Goal: Complete application form

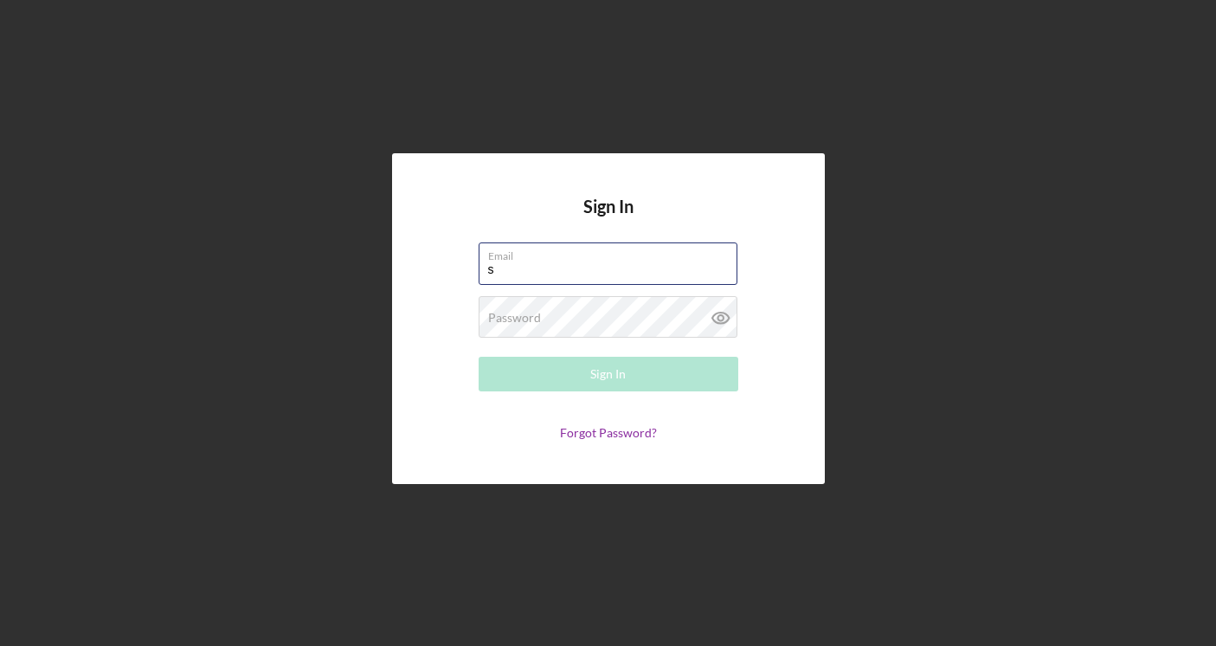
type input "[EMAIL_ADDRESS][DOMAIN_NAME]"
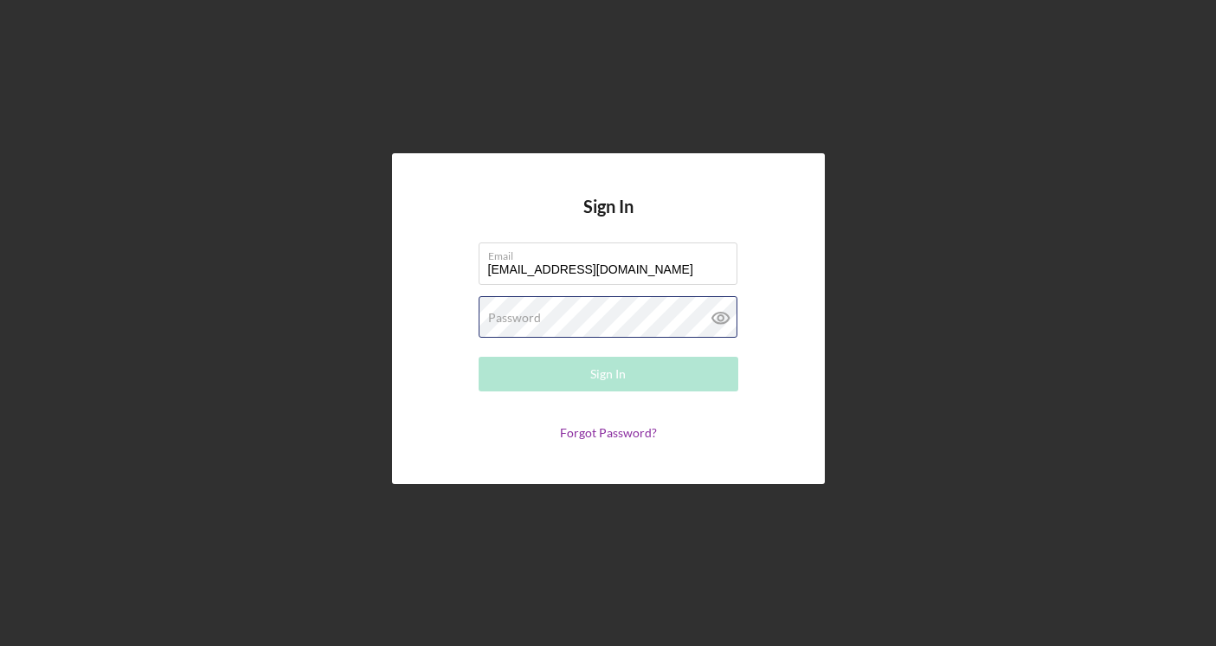
click at [607, 374] on button "Sign In" at bounding box center [609, 374] width 260 height 35
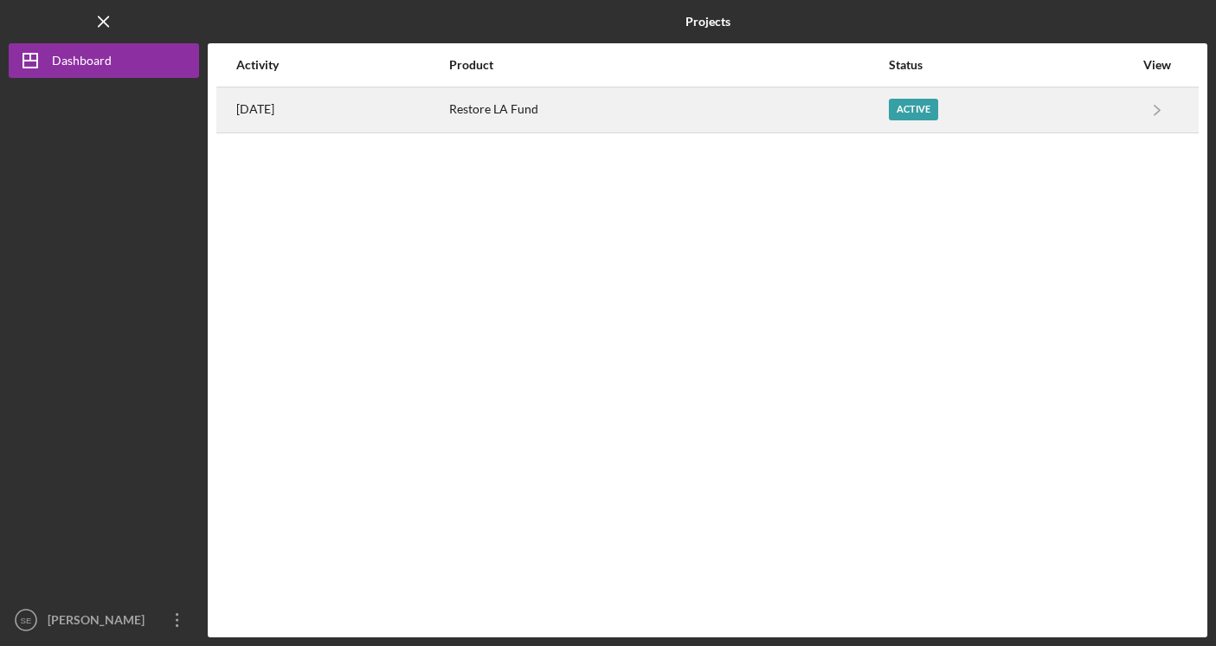
click at [1048, 119] on div "Active" at bounding box center [1011, 109] width 245 height 43
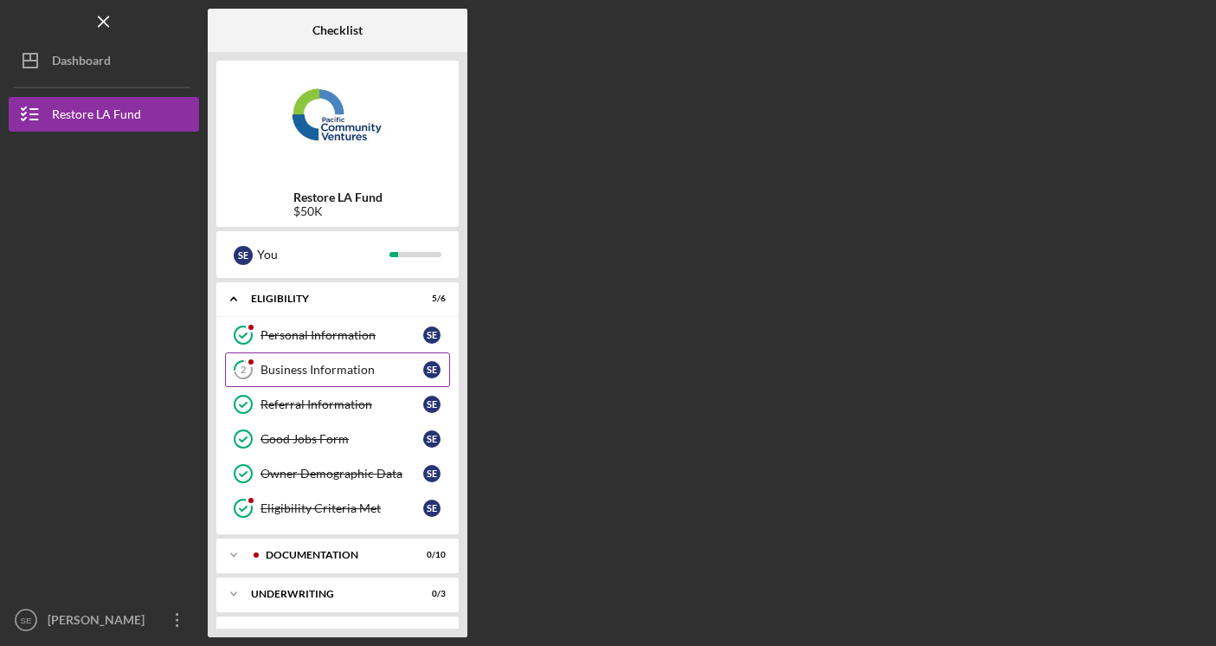
click at [334, 363] on div "Business Information" at bounding box center [341, 370] width 163 height 14
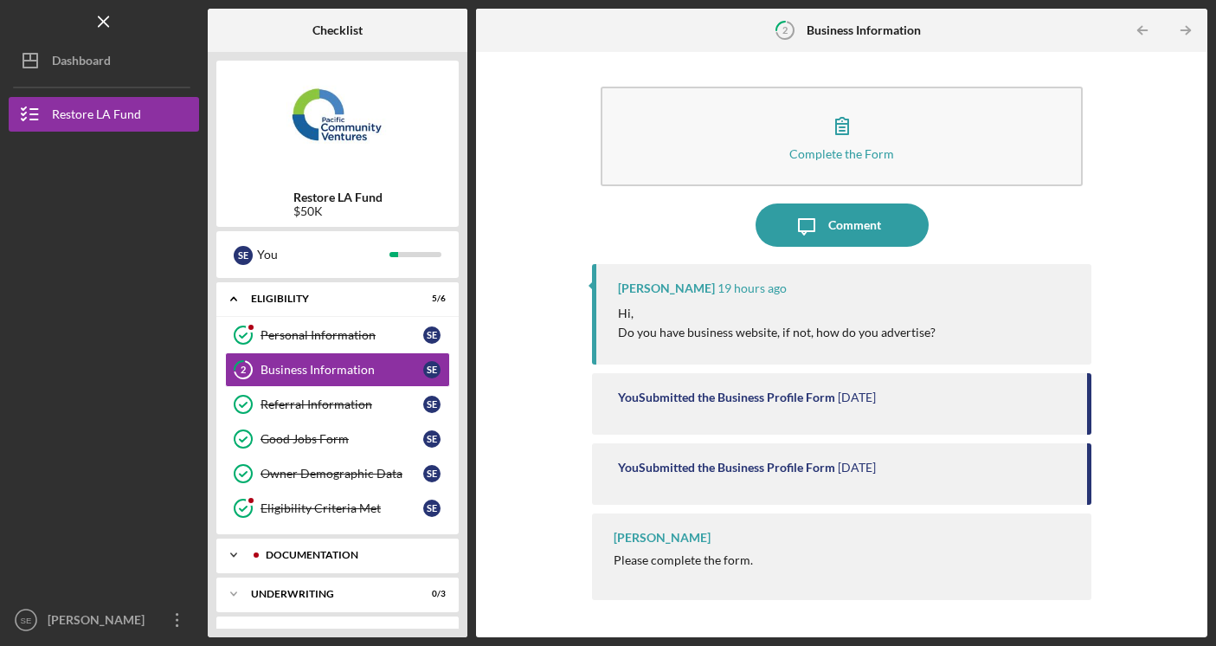
click at [343, 550] on div "Documentation" at bounding box center [351, 555] width 171 height 10
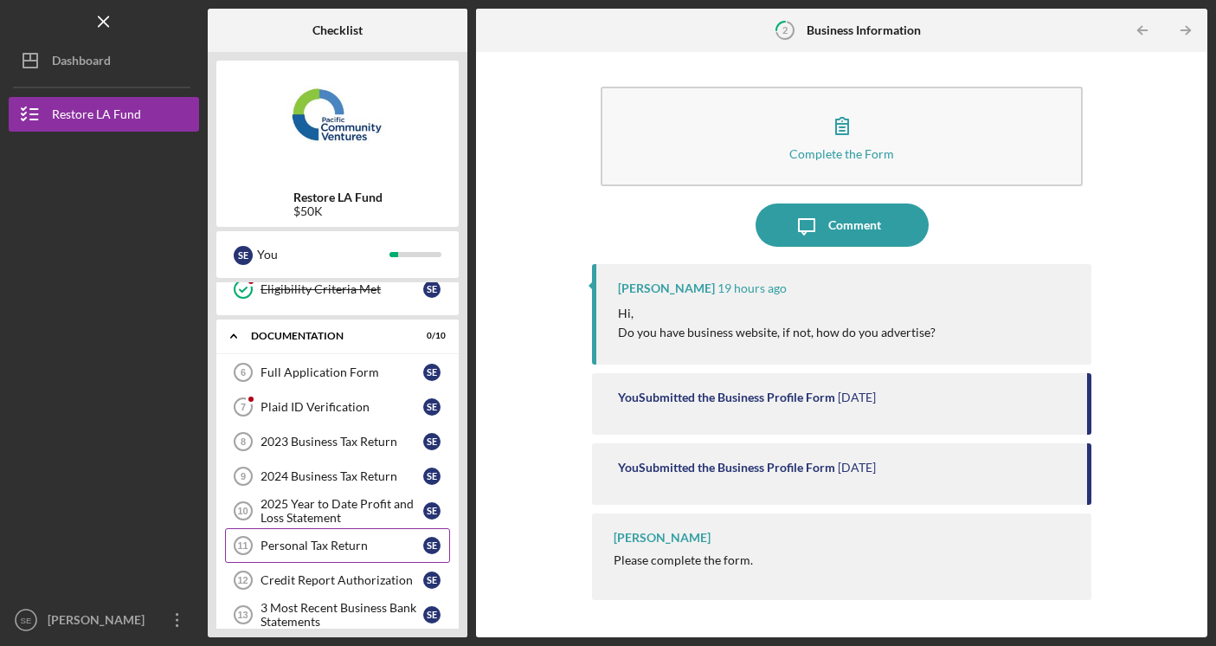
scroll to position [205, 0]
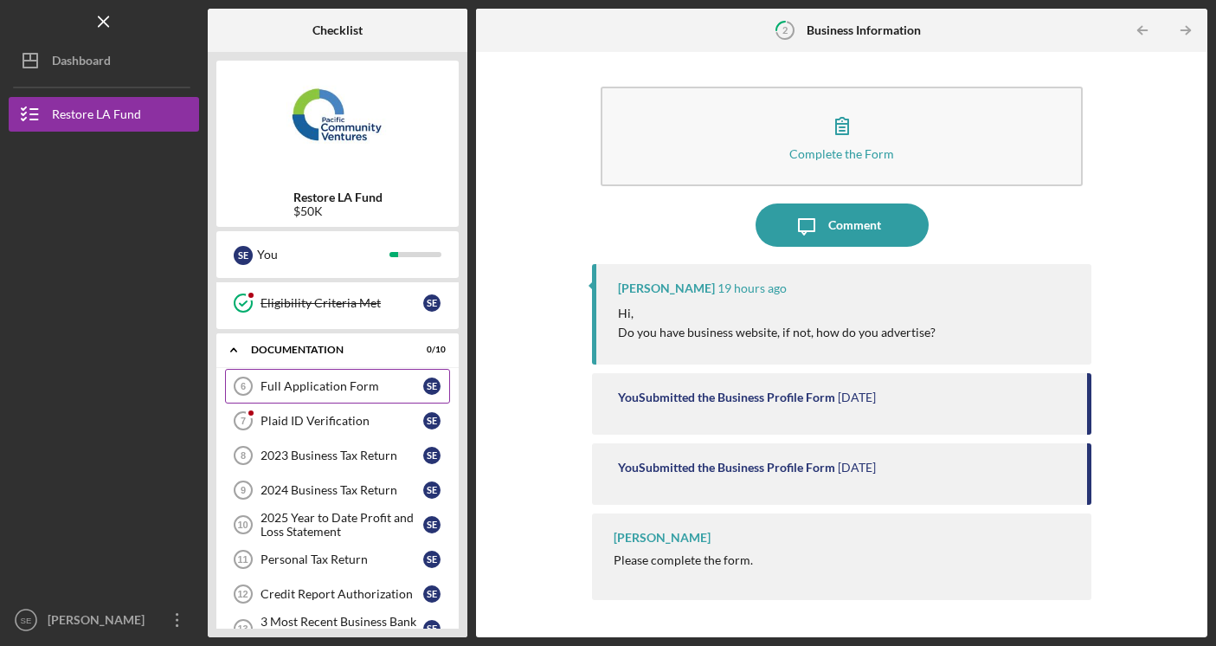
click at [343, 382] on div "Full Application Form" at bounding box center [341, 386] width 163 height 14
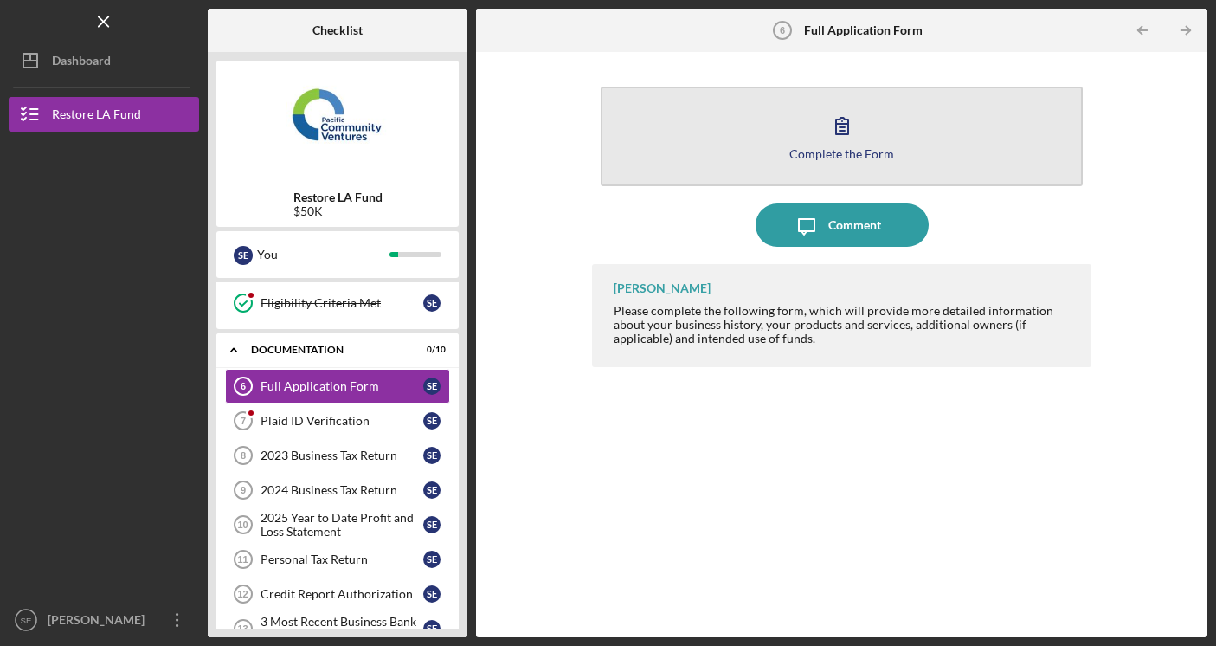
click at [889, 147] on div "Complete the Form" at bounding box center [841, 153] width 105 height 13
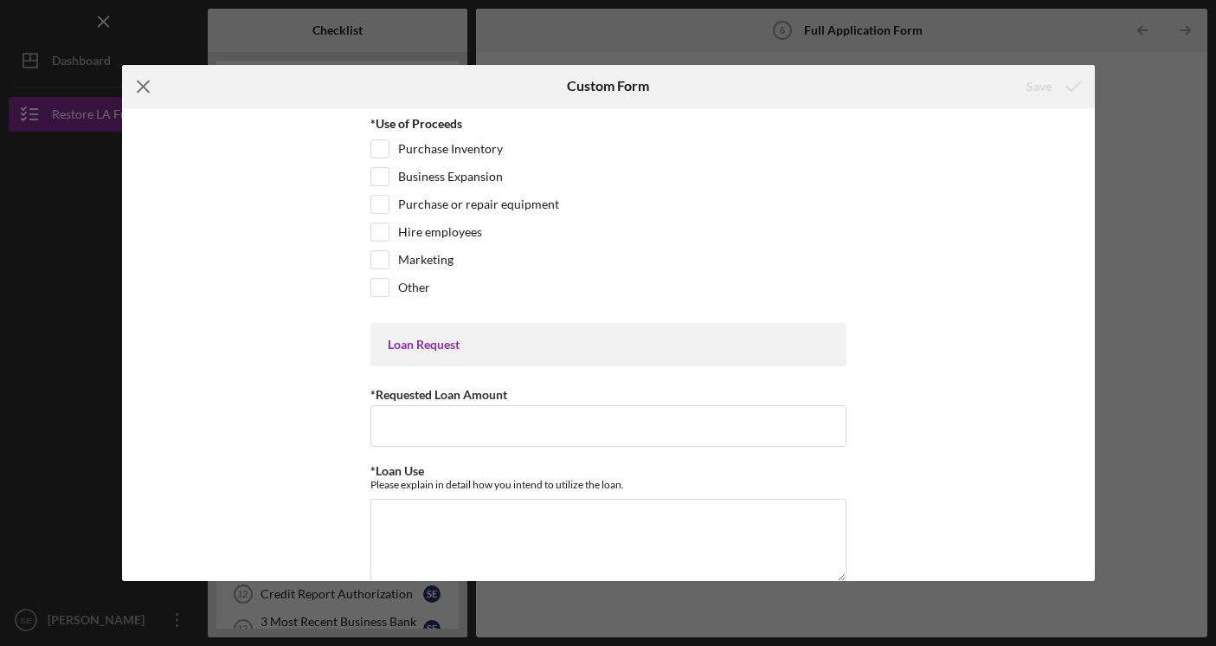
click at [138, 97] on icon "Icon/Menu Close" at bounding box center [143, 86] width 43 height 43
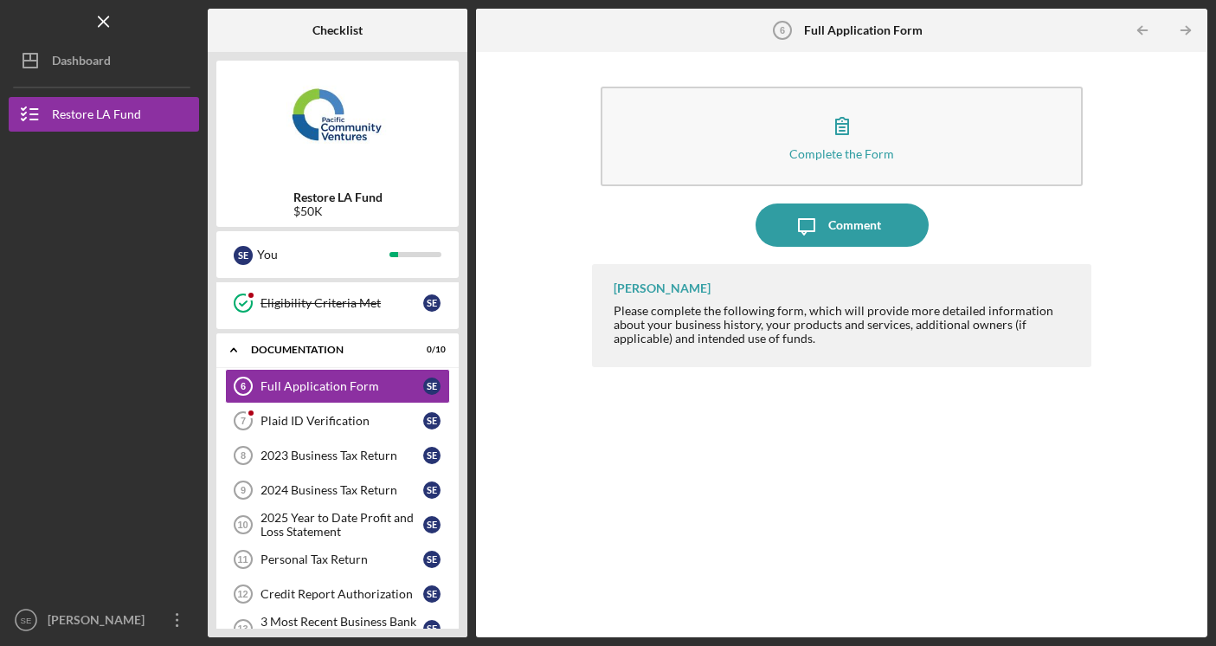
click at [321, 270] on div "S E You" at bounding box center [337, 254] width 242 height 47
click at [321, 305] on div "Eligibility Criteria Met" at bounding box center [341, 303] width 163 height 14
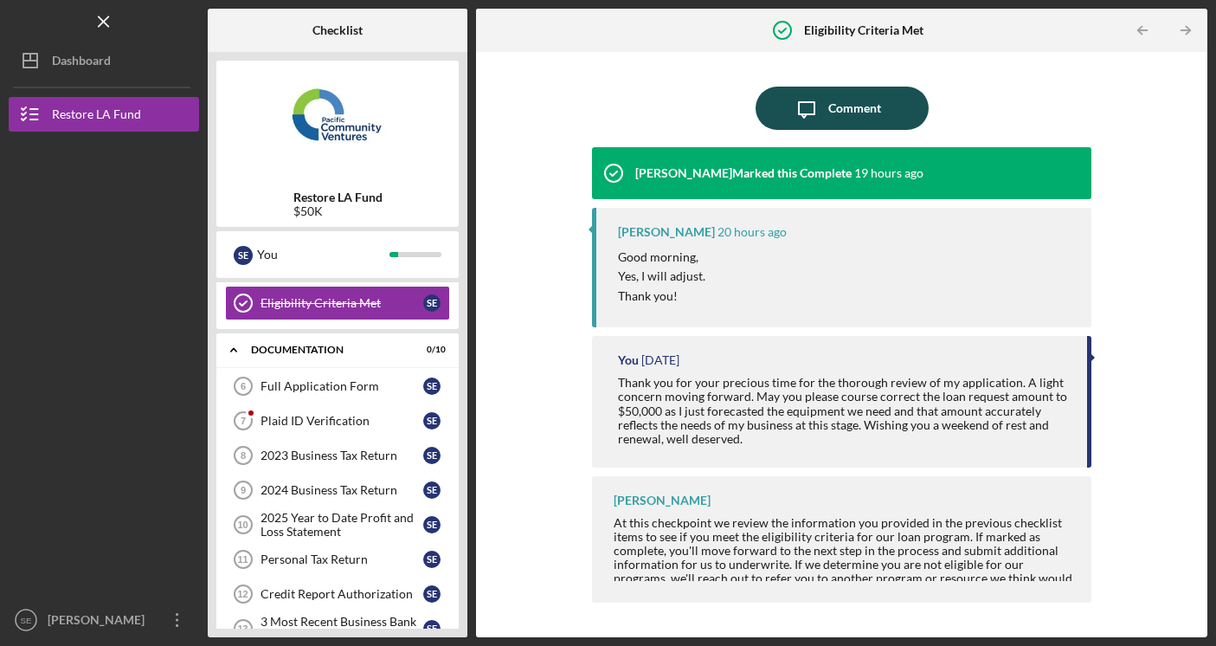
click at [794, 123] on icon "Icon/Message" at bounding box center [806, 108] width 43 height 43
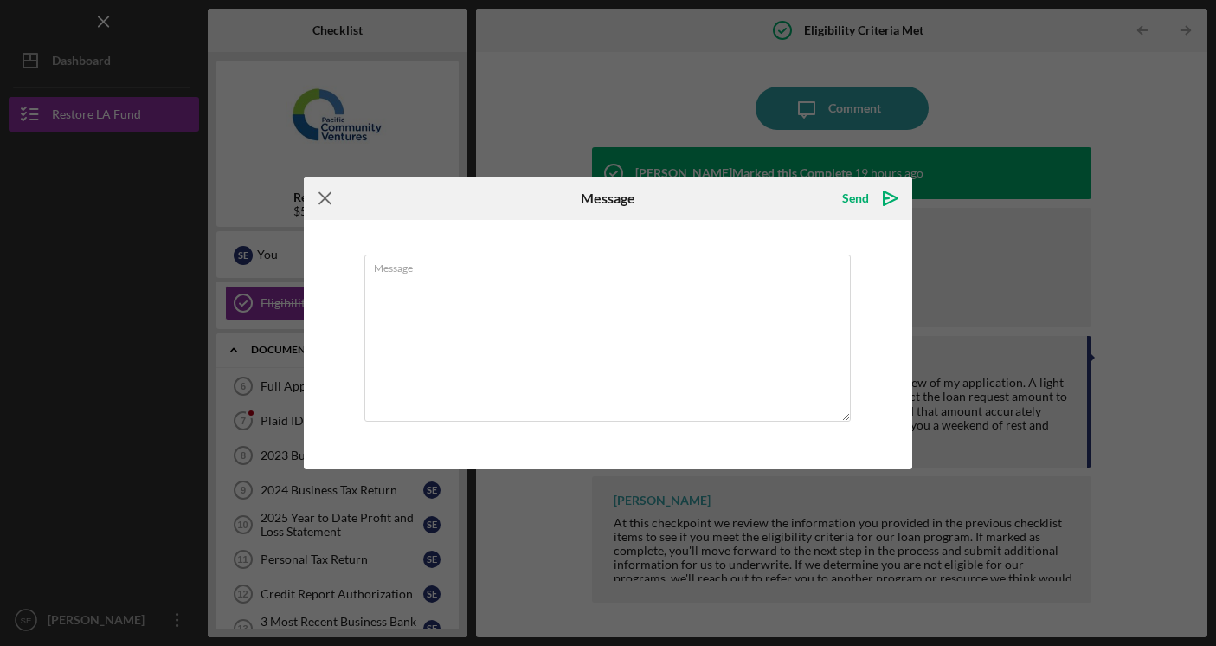
click at [324, 207] on icon "Icon/Menu Close" at bounding box center [325, 198] width 43 height 43
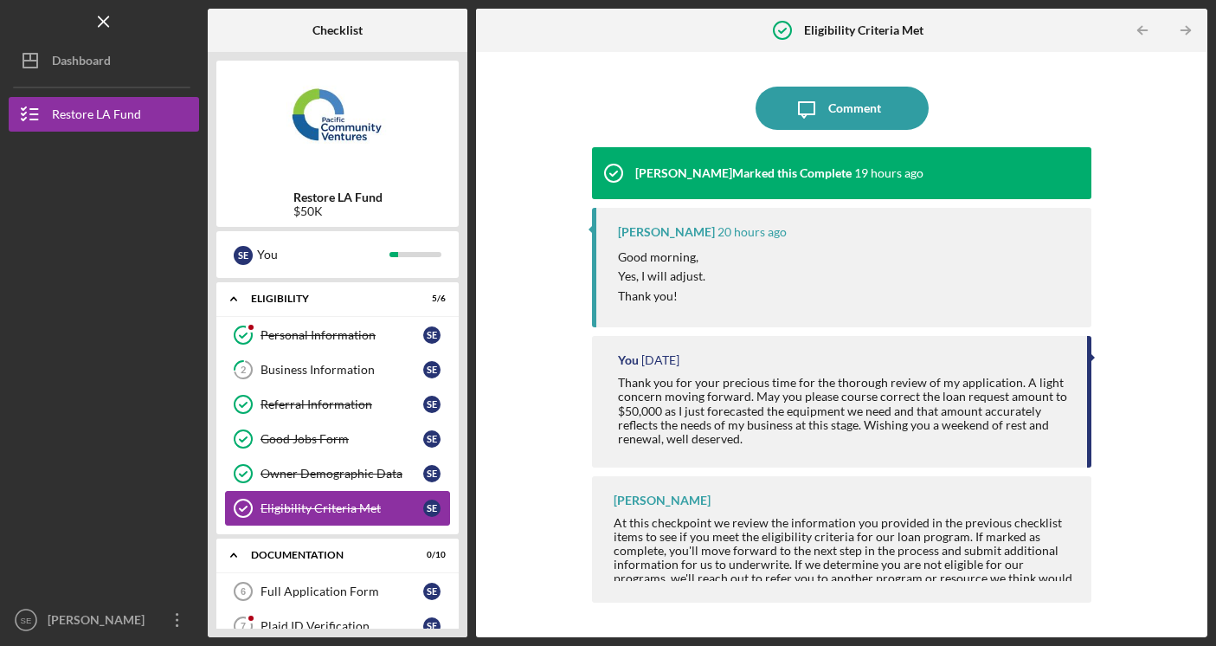
click at [343, 503] on div "Eligibility Criteria Met" at bounding box center [341, 508] width 163 height 14
click at [350, 372] on div "Business Information" at bounding box center [341, 370] width 163 height 14
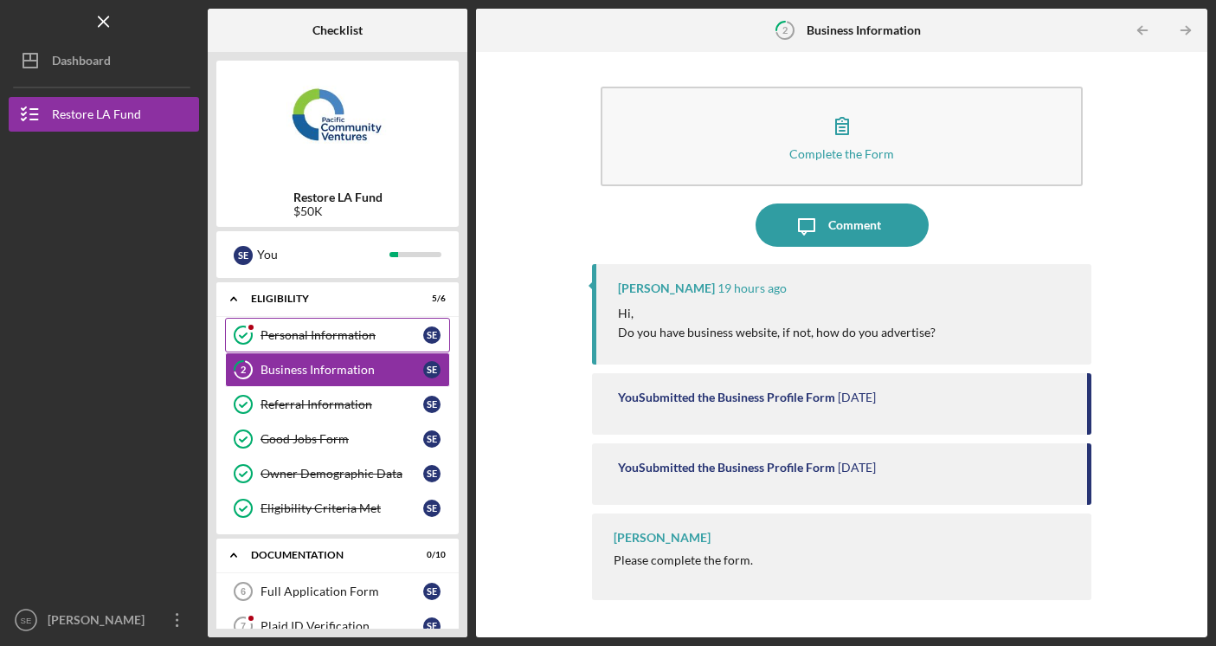
click at [343, 339] on div "Personal Information" at bounding box center [341, 335] width 163 height 14
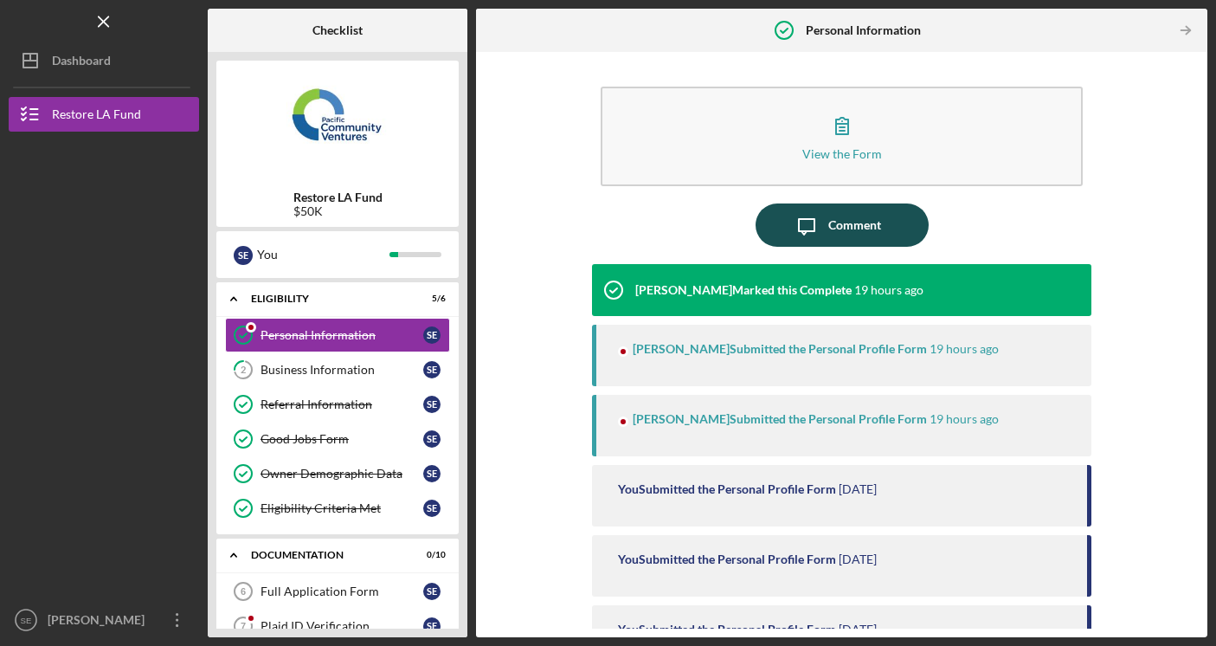
click at [865, 237] on div "Comment" at bounding box center [854, 224] width 53 height 43
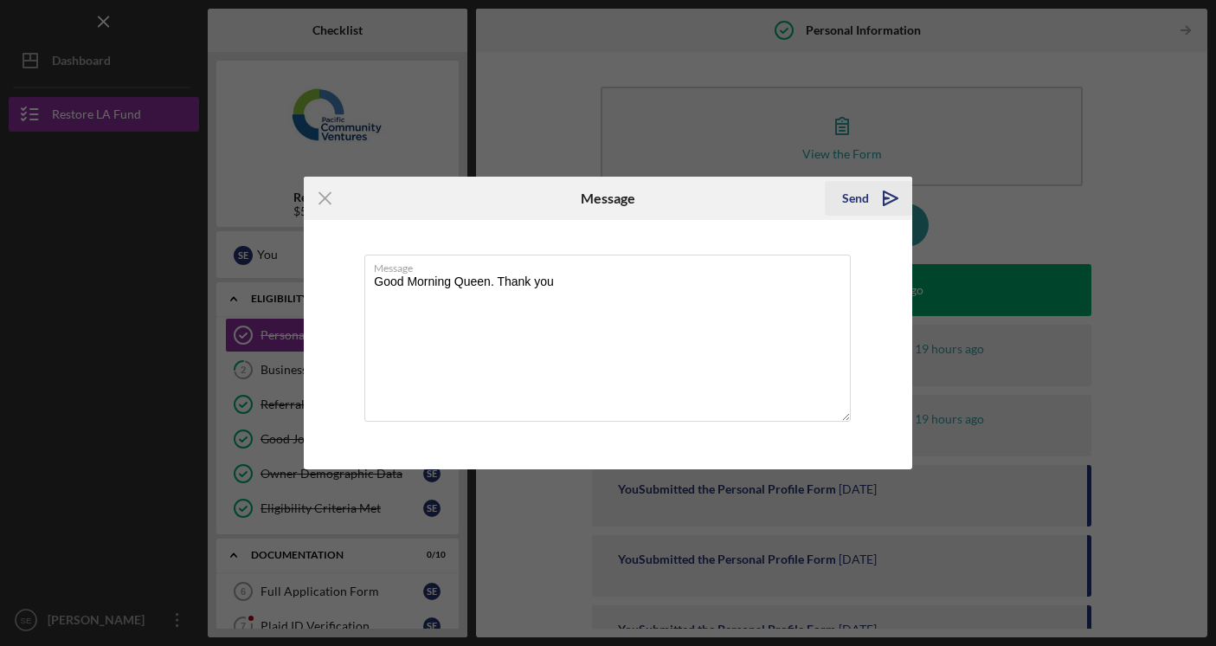
type textarea "Good Morning Queen. Thank you"
click at [884, 201] on icon "Icon/icon-invite-send" at bounding box center [890, 198] width 43 height 43
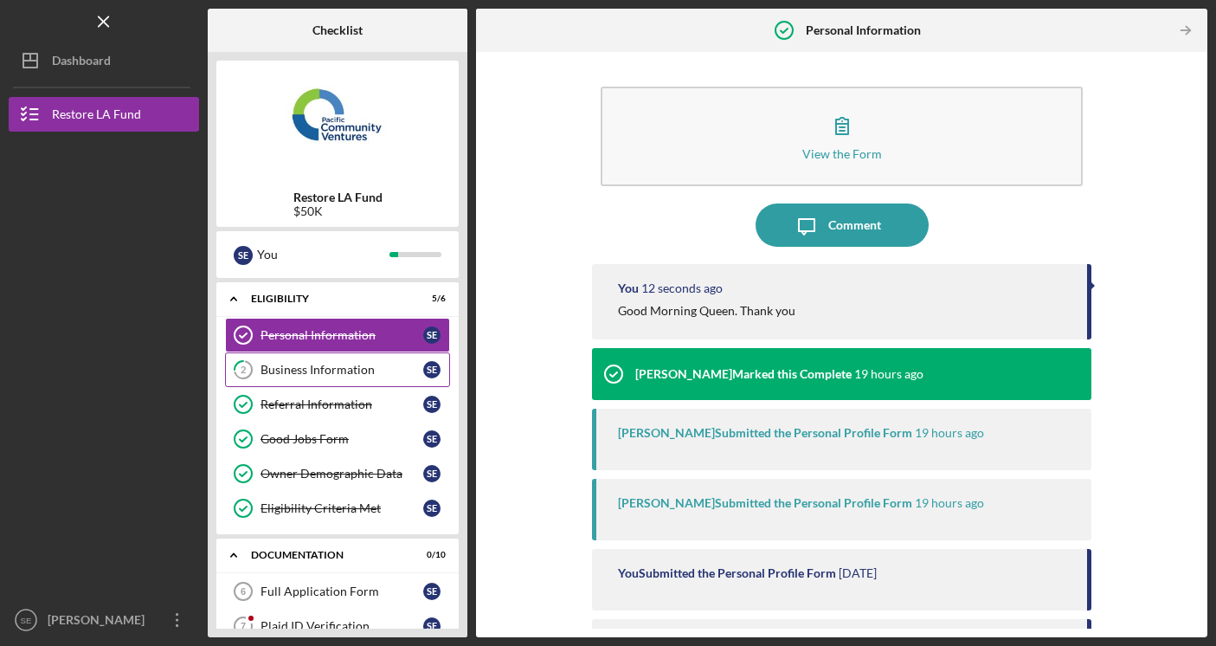
click at [375, 362] on link "2 Business Information S E" at bounding box center [337, 369] width 225 height 35
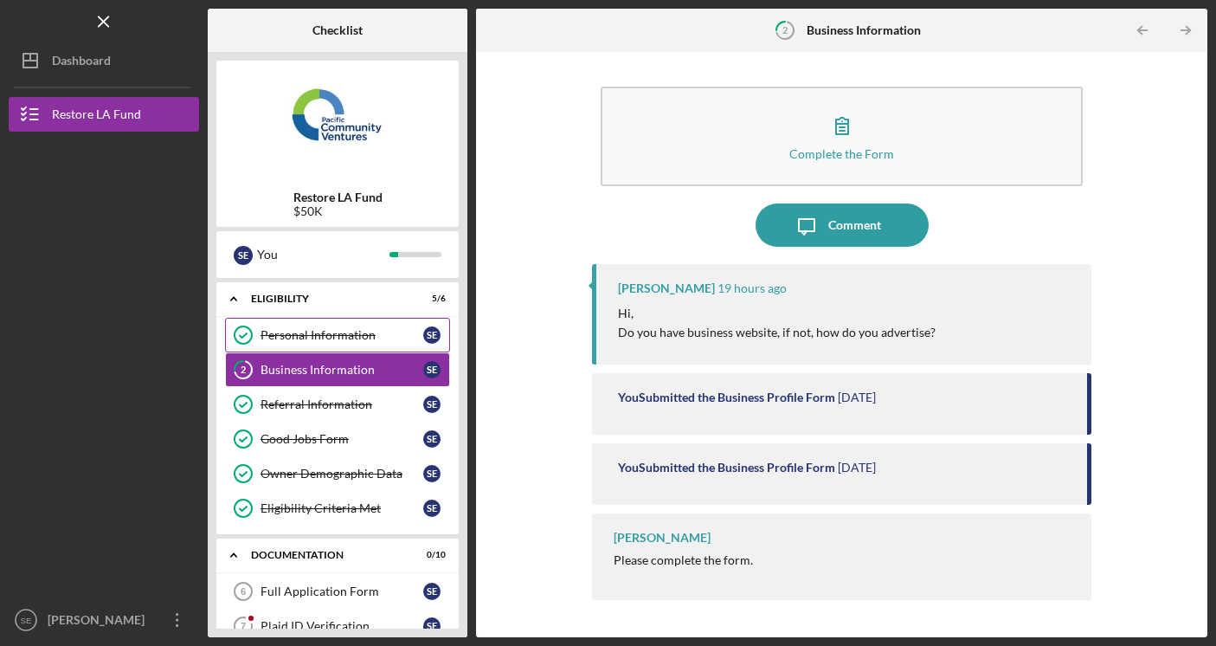
click at [358, 344] on link "Personal Information Personal Information S E" at bounding box center [337, 335] width 225 height 35
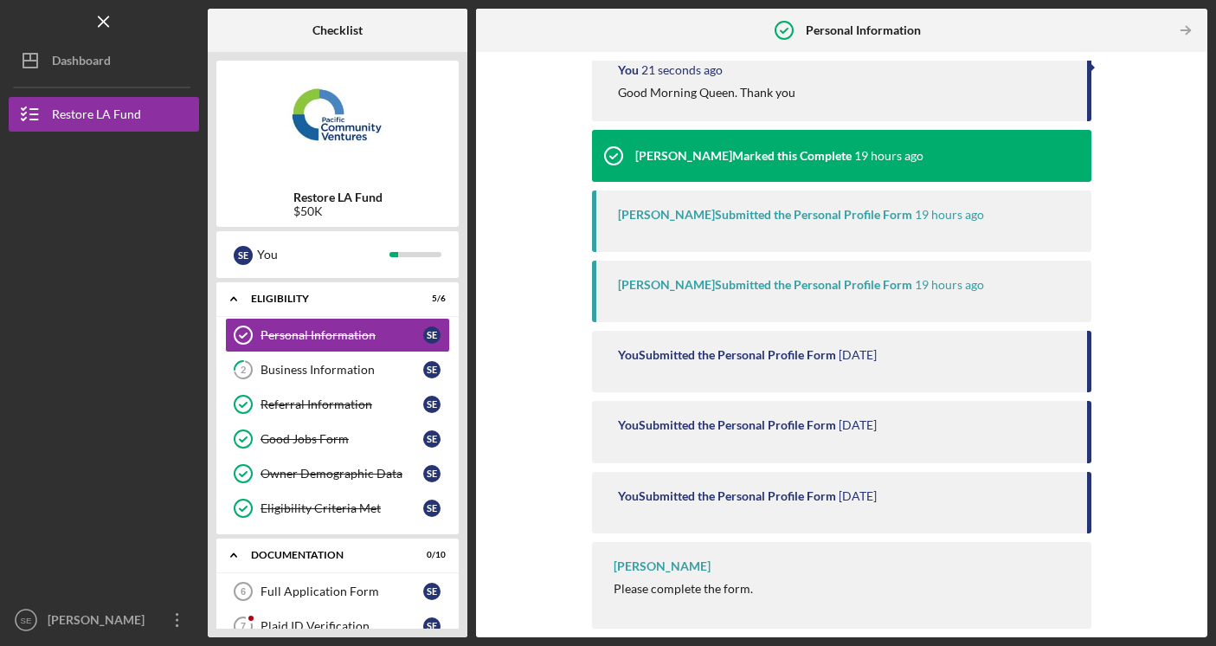
scroll to position [217, 0]
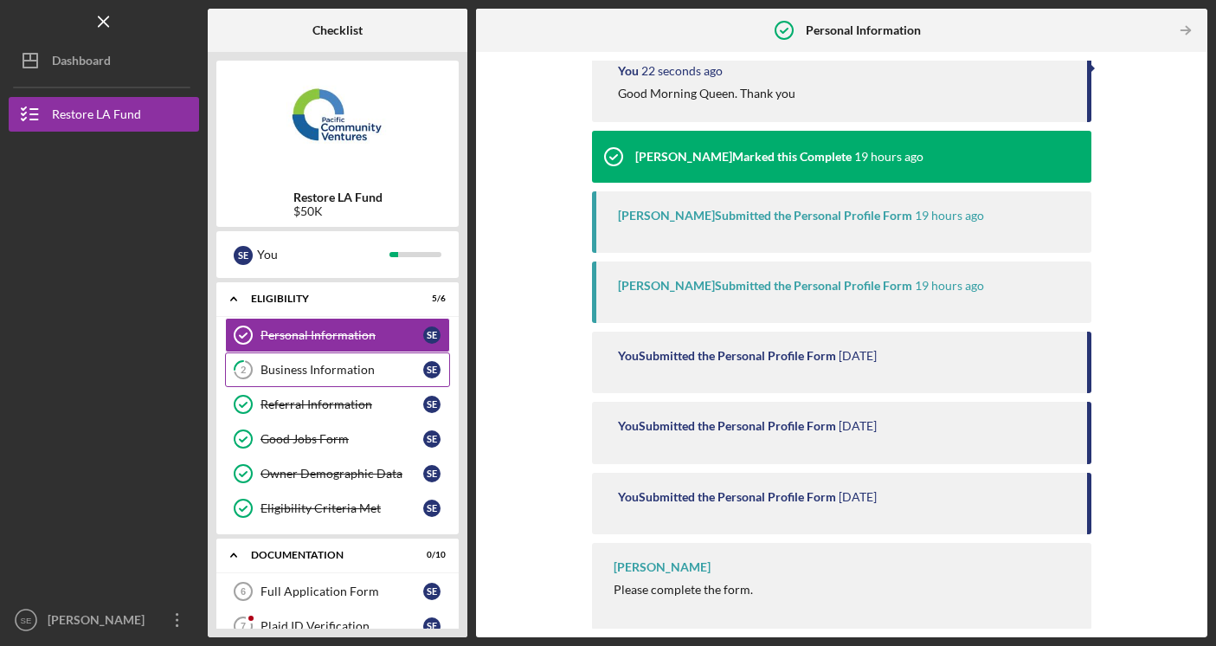
click at [359, 375] on div "Business Information" at bounding box center [341, 370] width 163 height 14
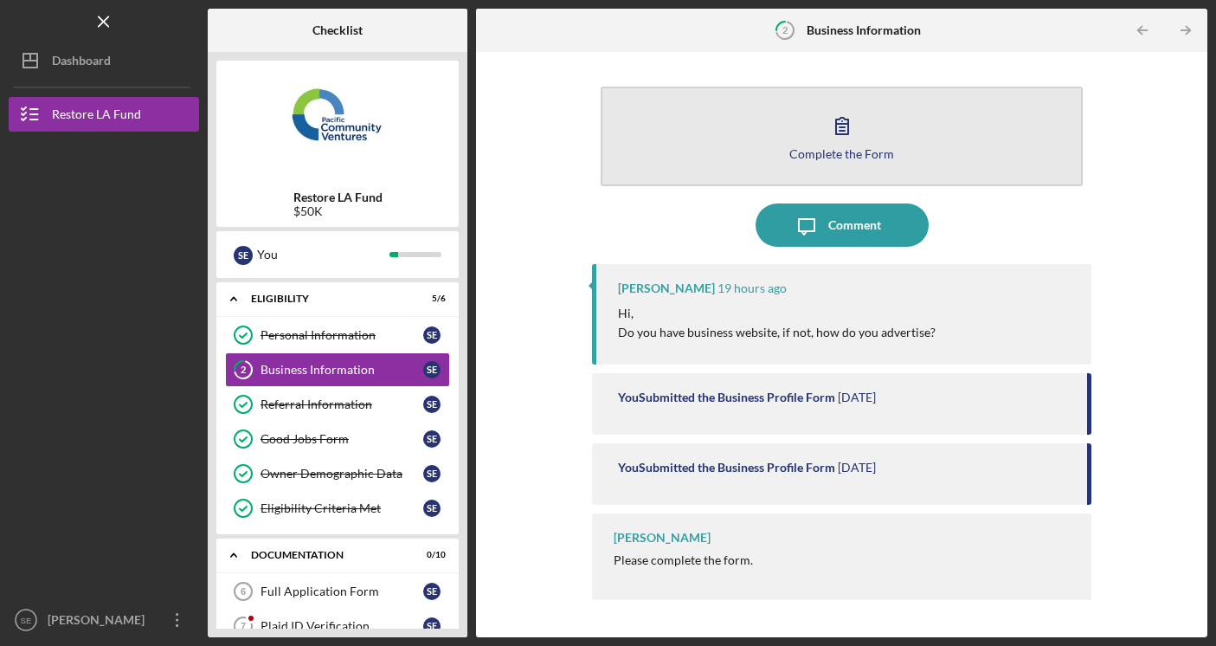
click at [854, 167] on button "Complete the Form Form" at bounding box center [842, 137] width 483 height 100
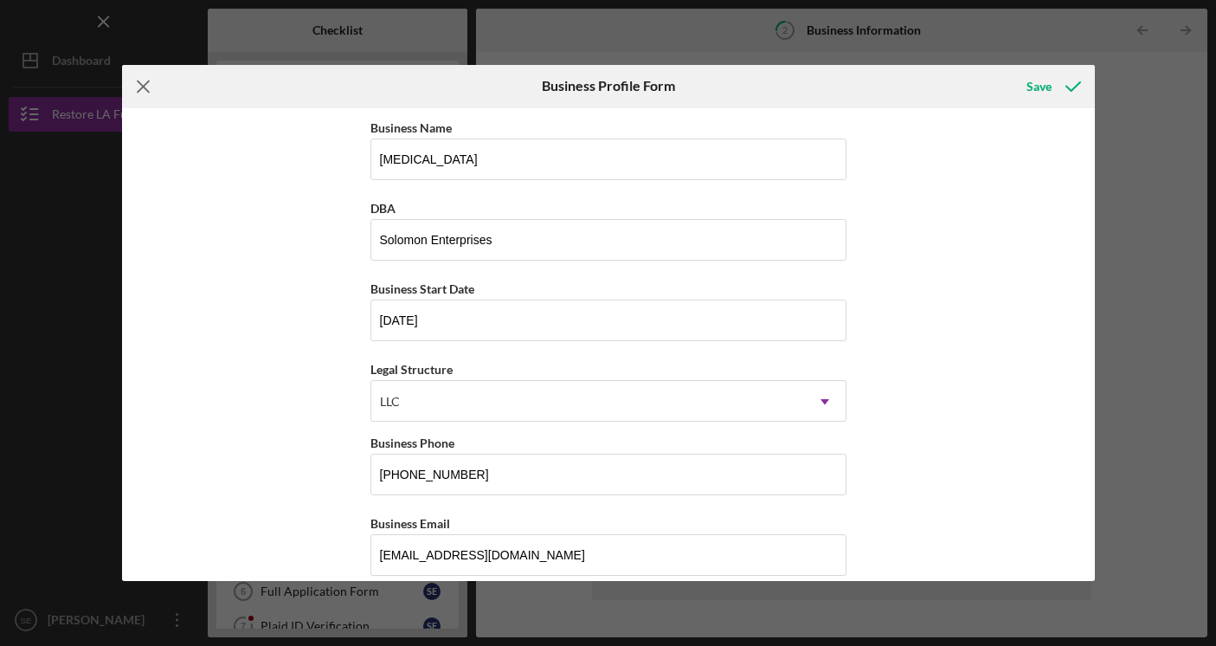
click at [144, 84] on icon "Icon/Menu Close" at bounding box center [143, 86] width 43 height 43
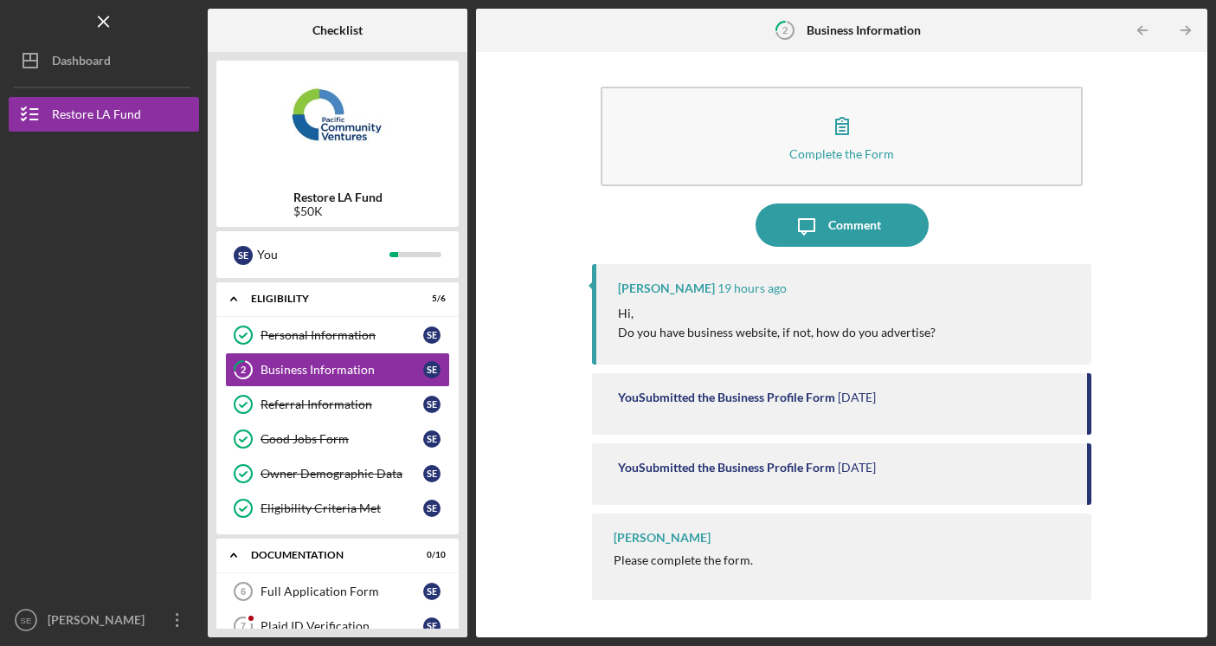
click at [702, 326] on p "Do you have business website, if not, how do you advertise?" at bounding box center [777, 332] width 318 height 19
click at [818, 226] on icon "Icon/Message" at bounding box center [806, 224] width 43 height 43
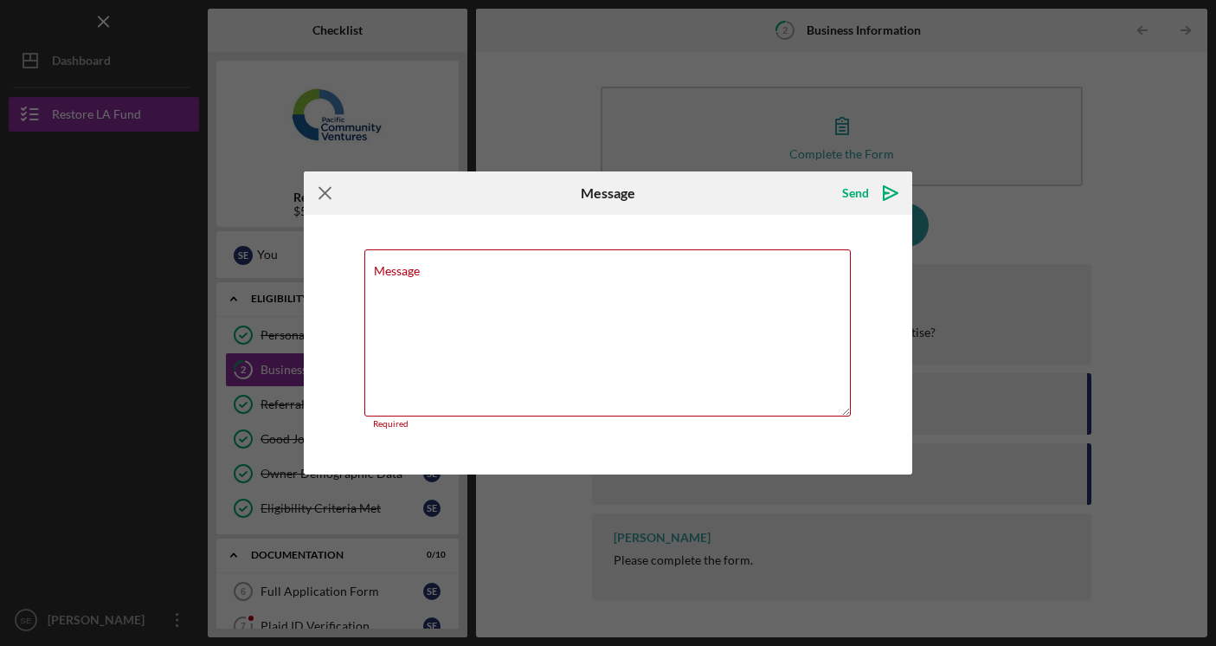
click at [325, 196] on icon "Icon/Menu Close" at bounding box center [325, 192] width 43 height 43
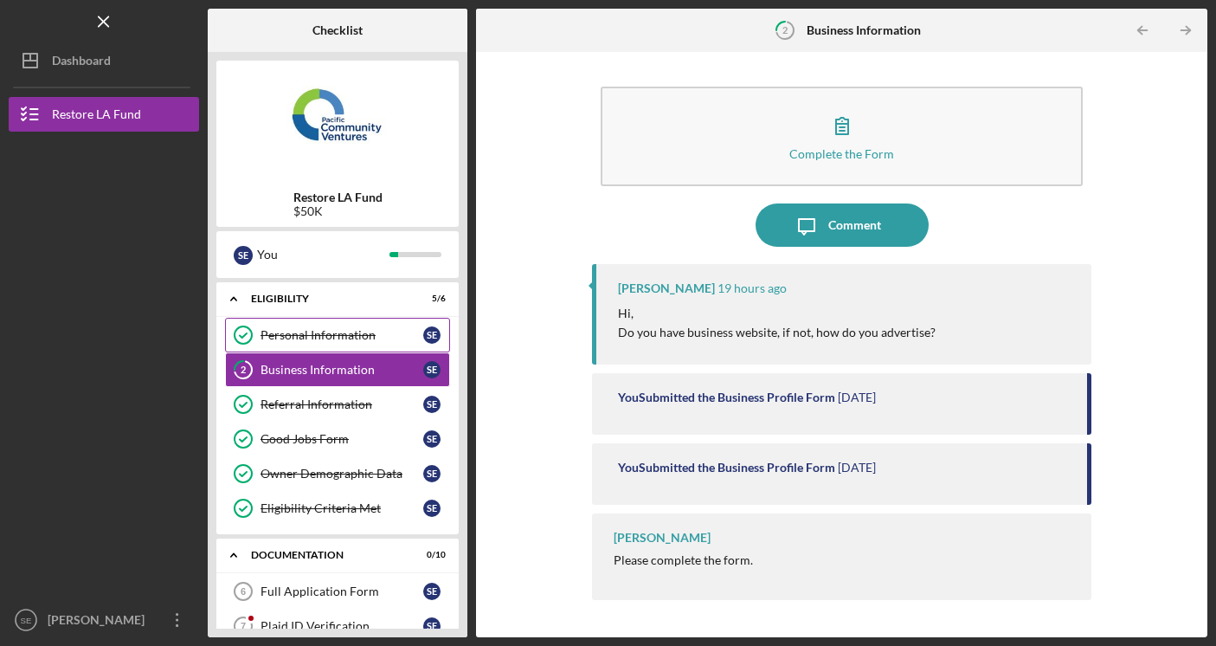
click at [336, 334] on div "Personal Information" at bounding box center [341, 335] width 163 height 14
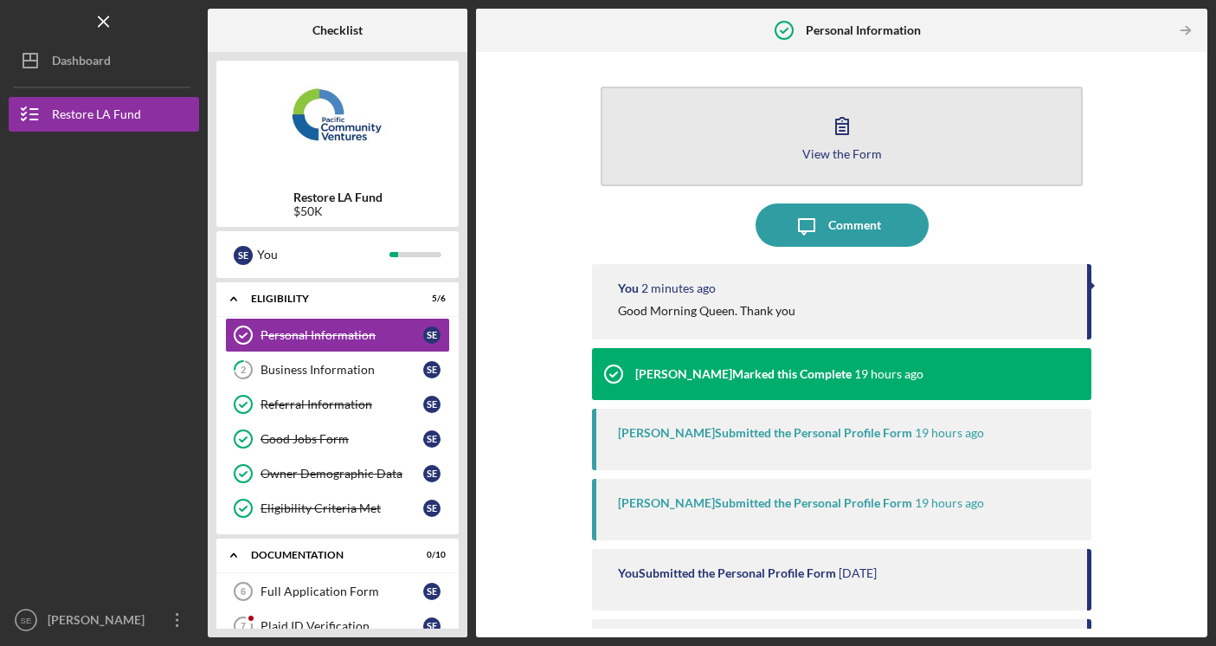
click at [829, 133] on icon "button" at bounding box center [841, 125] width 43 height 43
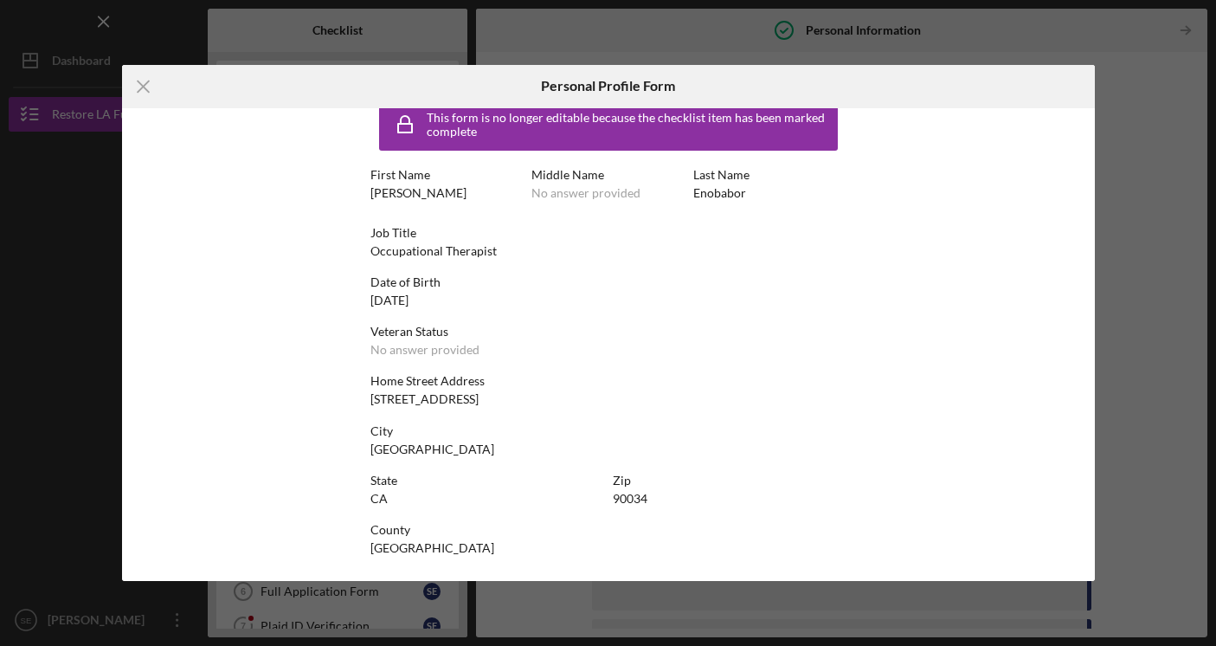
scroll to position [25, 0]
click at [145, 85] on line at bounding box center [143, 85] width 11 height 11
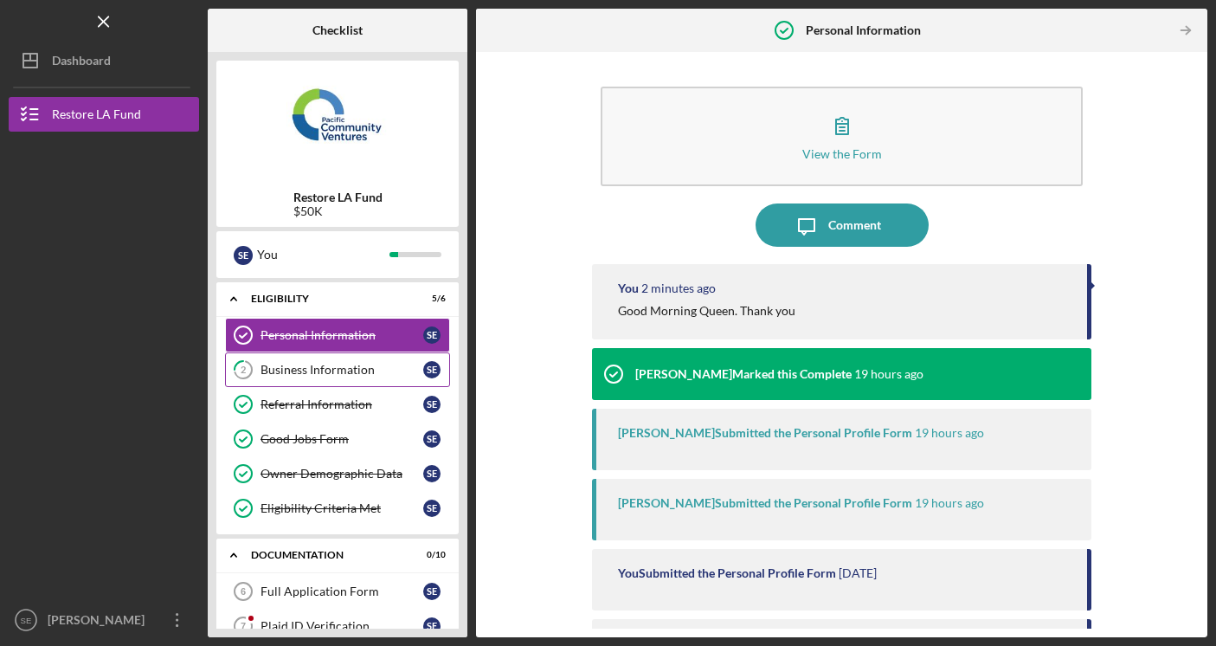
click at [282, 383] on link "2 Business Information S E" at bounding box center [337, 369] width 225 height 35
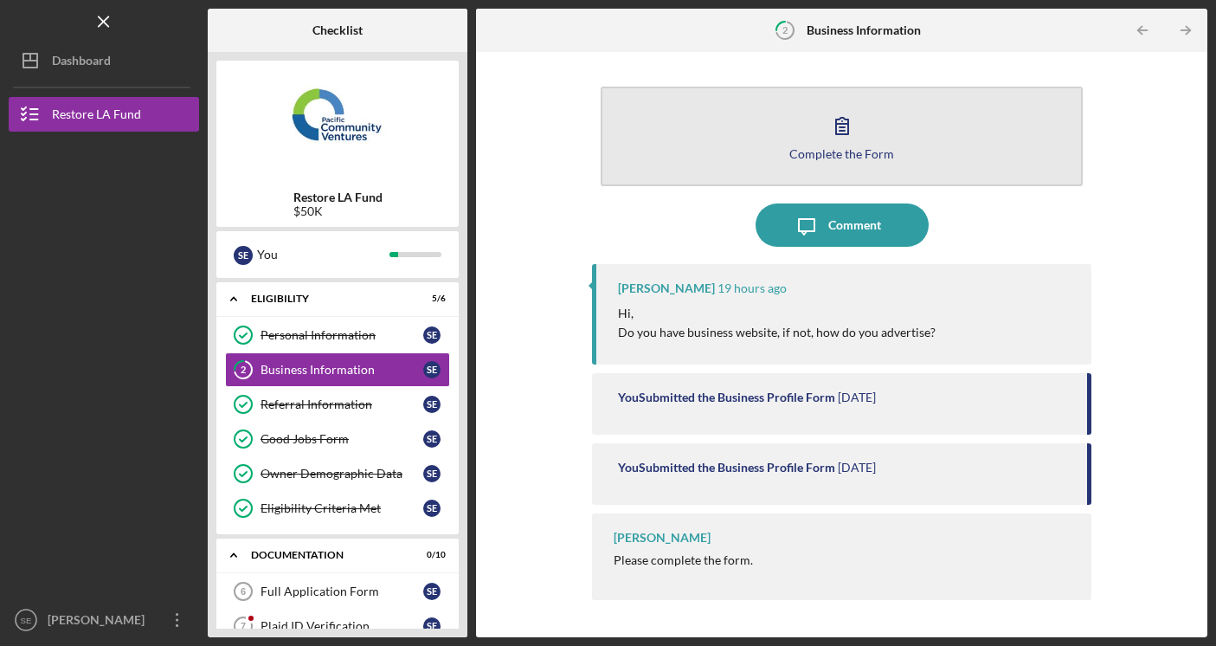
click at [772, 152] on button "Complete the Form Form" at bounding box center [842, 137] width 483 height 100
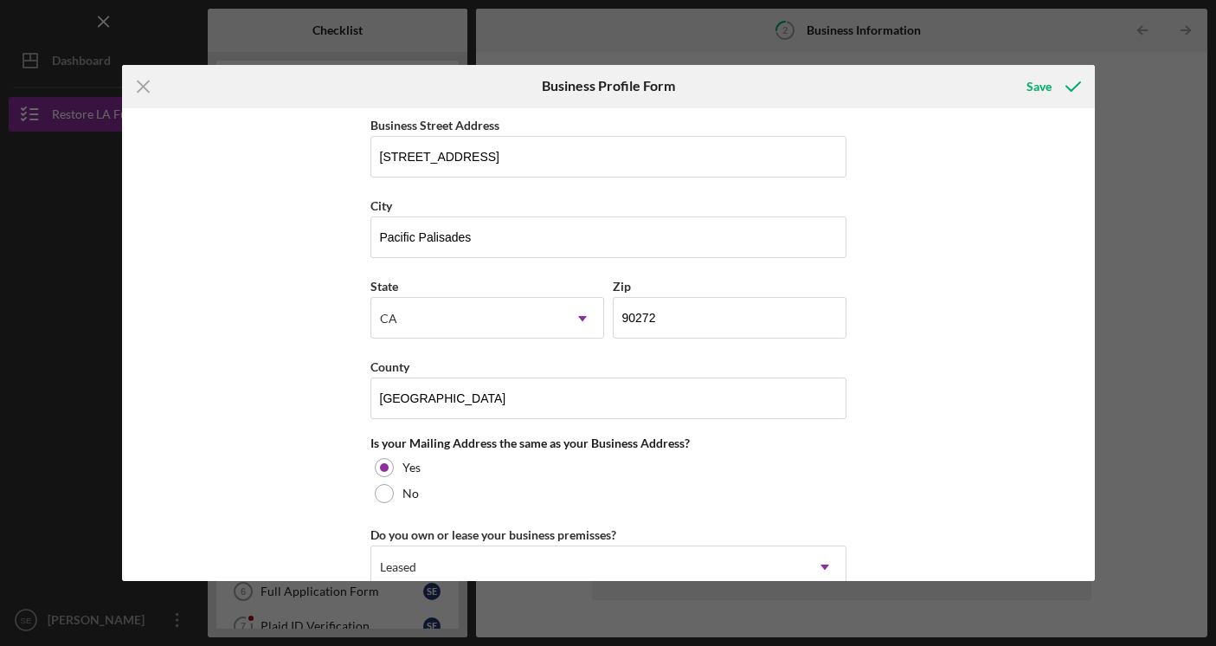
scroll to position [1025, 0]
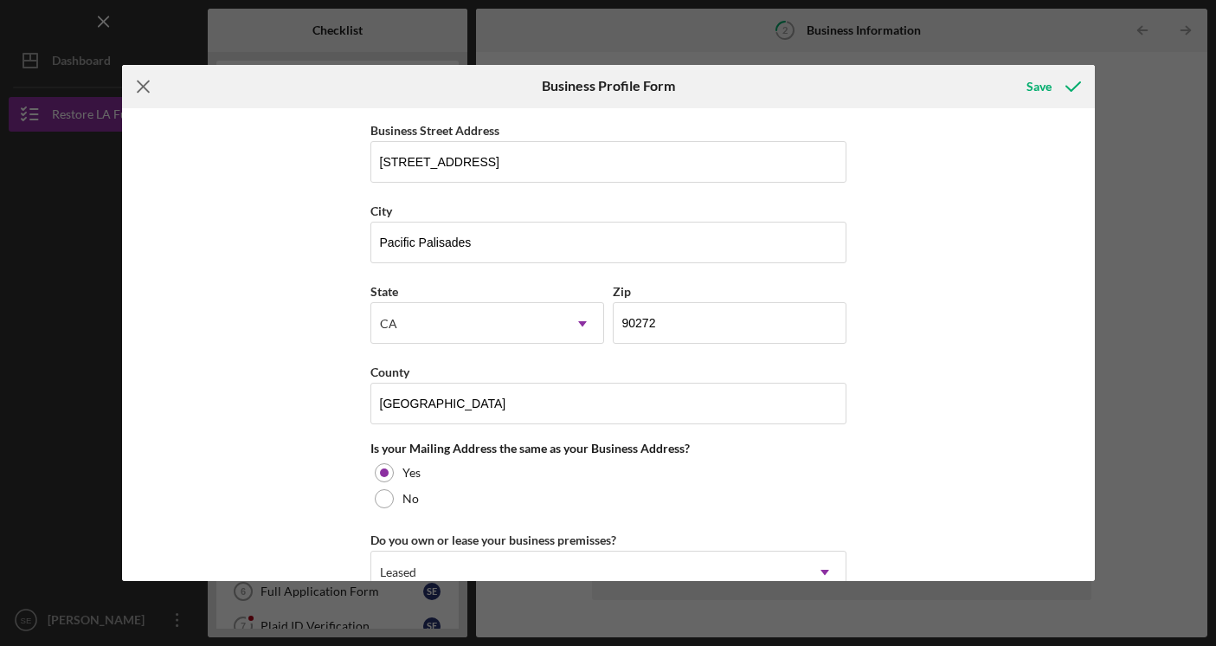
click at [148, 87] on icon "Icon/Menu Close" at bounding box center [143, 86] width 43 height 43
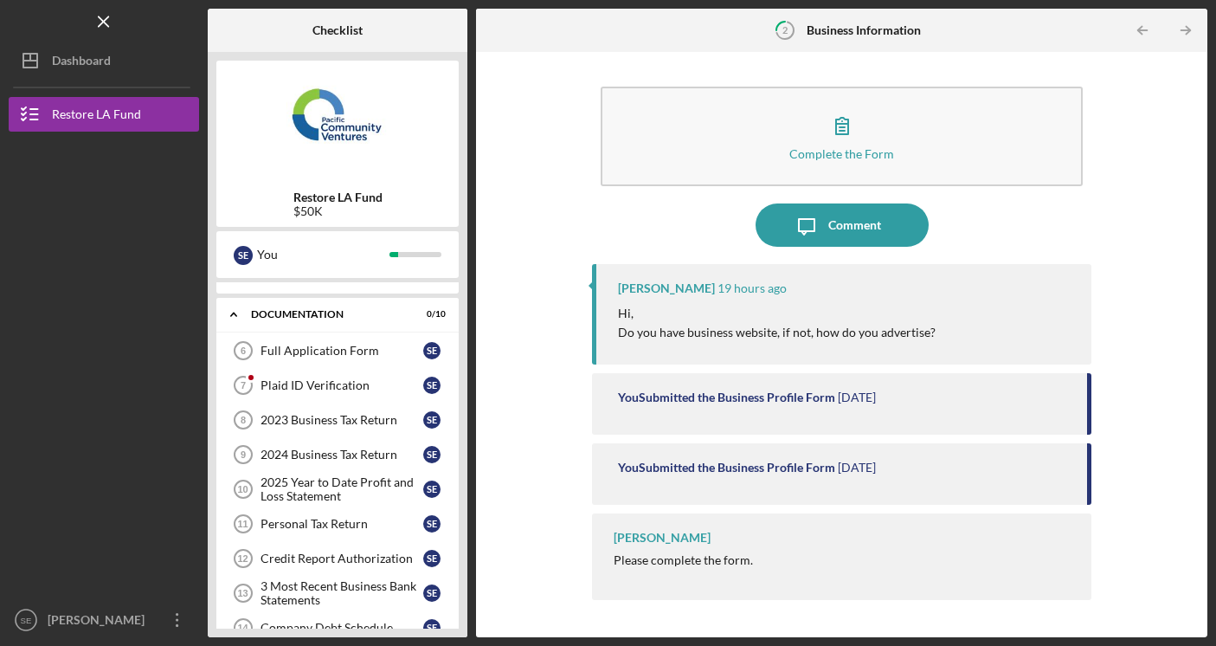
scroll to position [248, 0]
